Goal: Information Seeking & Learning: Learn about a topic

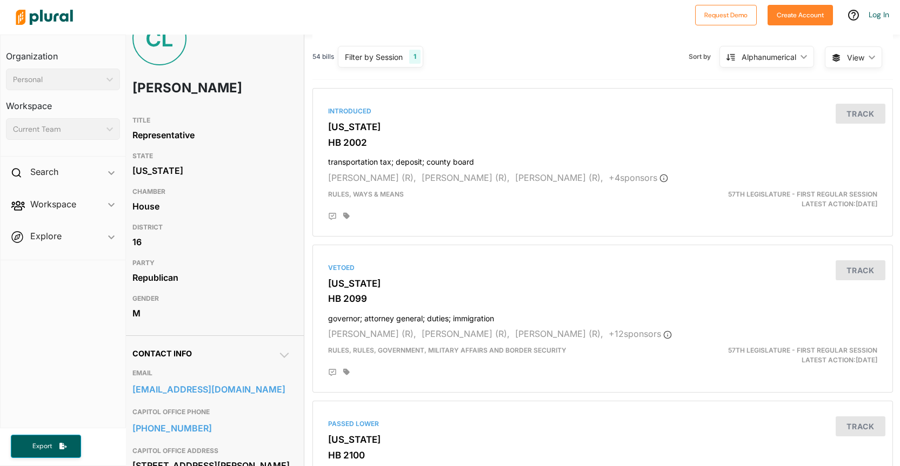
scroll to position [0, 7]
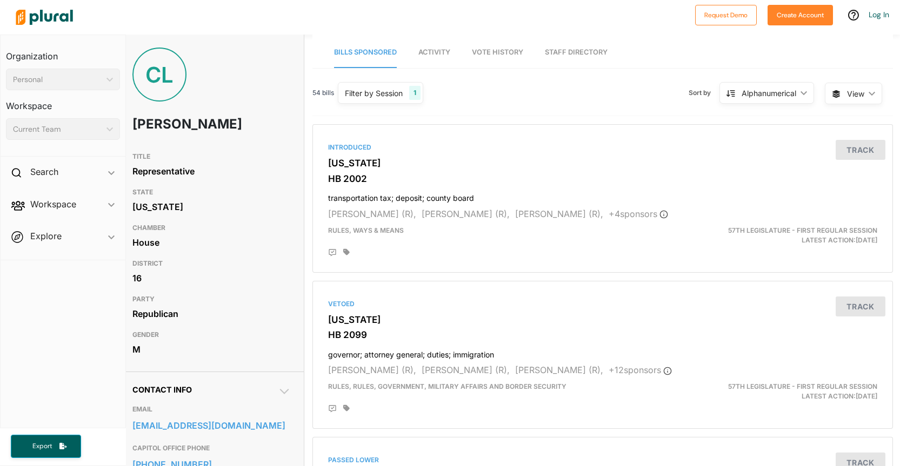
click at [434, 55] on span "Activity" at bounding box center [434, 52] width 32 height 8
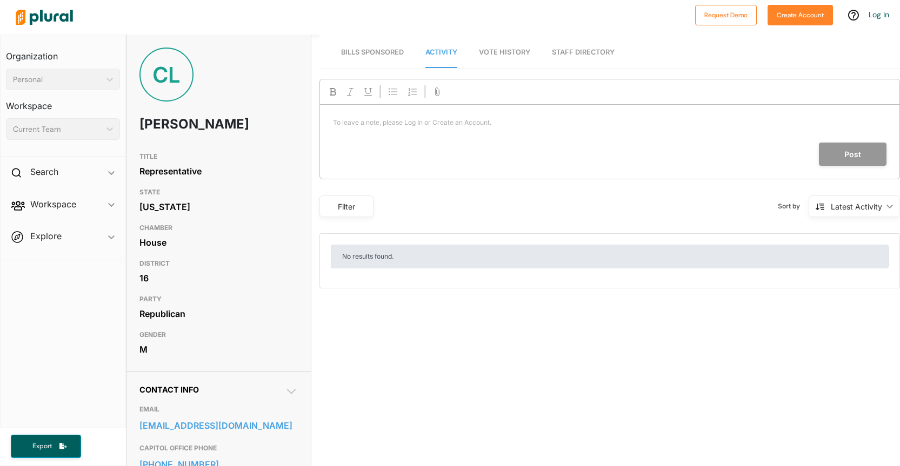
click at [515, 55] on span "Vote History" at bounding box center [504, 52] width 51 height 8
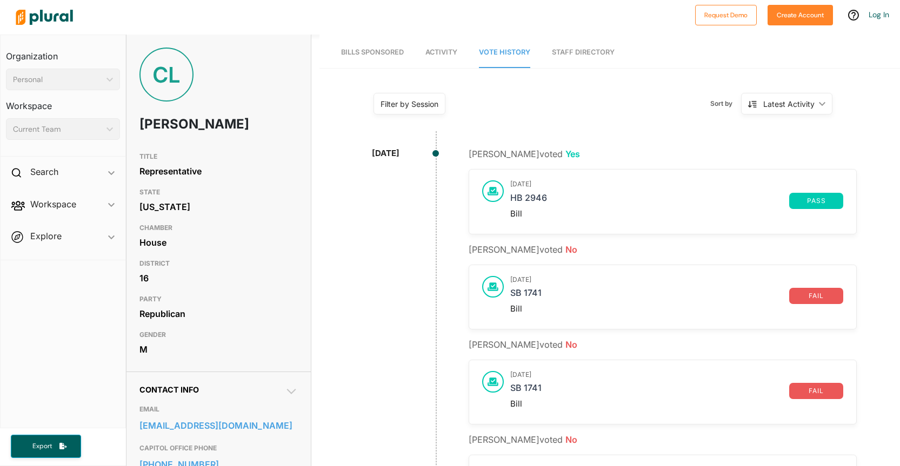
click at [575, 56] on link "Staff Directory" at bounding box center [583, 52] width 63 height 31
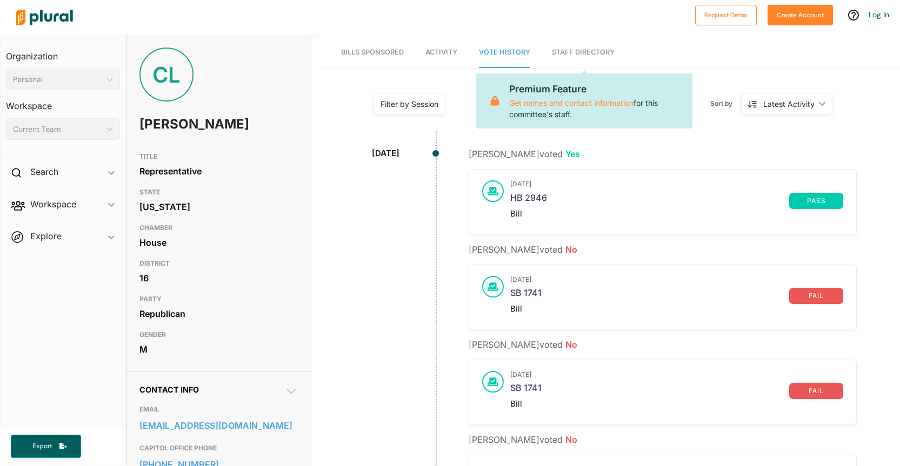
click at [585, 55] on link "Staff Directory" at bounding box center [583, 52] width 63 height 31
